Goal: Task Accomplishment & Management: Manage account settings

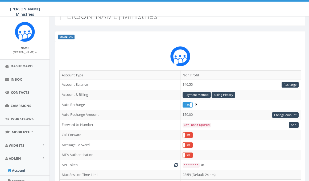
click at [117, 48] on div at bounding box center [179, 58] width 241 height 24
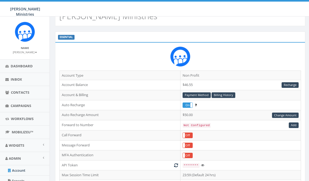
click at [117, 48] on div "ESSENTIAL Account Type Non Profit Account Balance $46.55 Recharge Account & Bil…" at bounding box center [180, 121] width 250 height 181
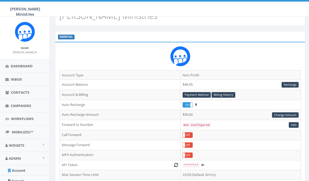
click at [117, 48] on div at bounding box center [179, 58] width 241 height 24
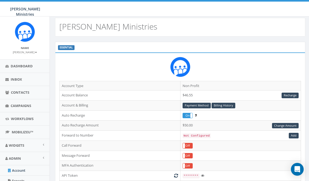
click at [116, 47] on div "ESSENTIAL" at bounding box center [180, 47] width 250 height 11
drag, startPoint x: 116, startPoint y: 47, endPoint x: 110, endPoint y: 44, distance: 6.8
click at [110, 44] on div "ESSENTIAL" at bounding box center [180, 47] width 250 height 11
click at [193, 82] on td "Non Profit" at bounding box center [240, 86] width 121 height 10
